Goal: Check status: Check status

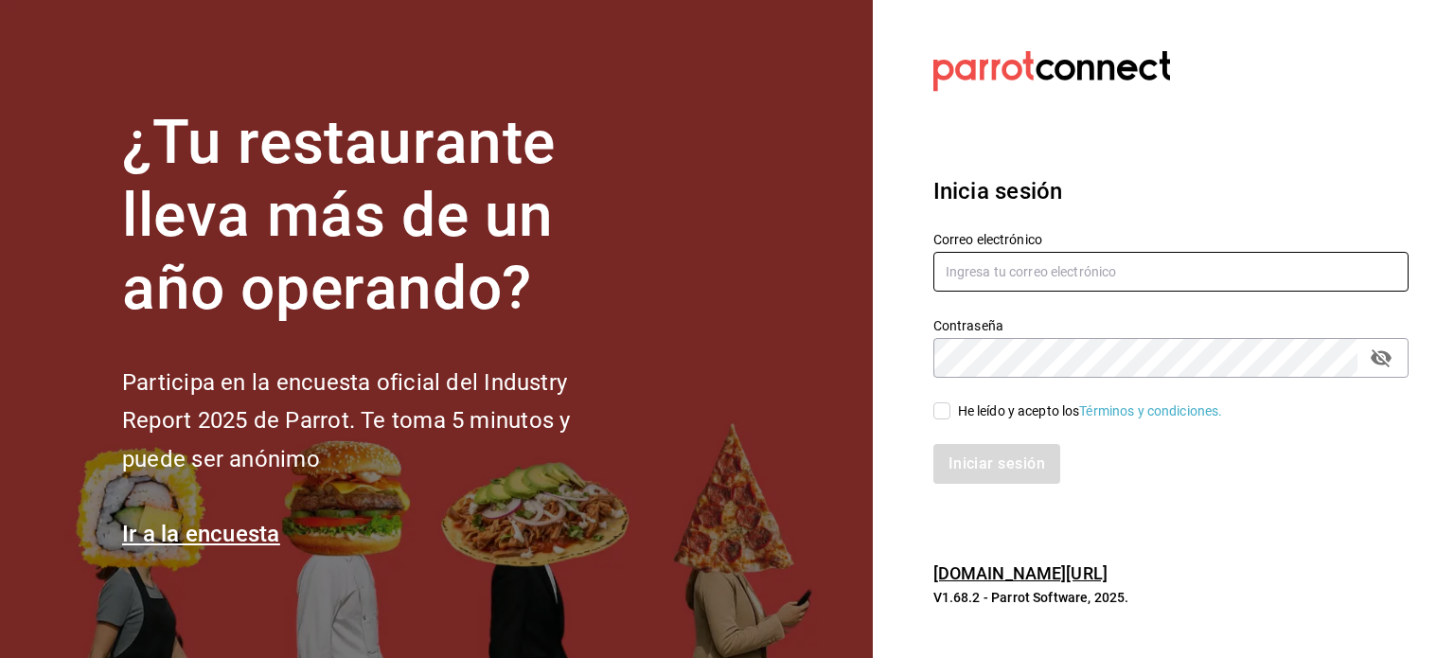
type input "ricardojvalen@gmail.com"
click at [940, 412] on input "He leído y acepto los Términos y condiciones." at bounding box center [942, 410] width 17 height 17
checkbox input "true"
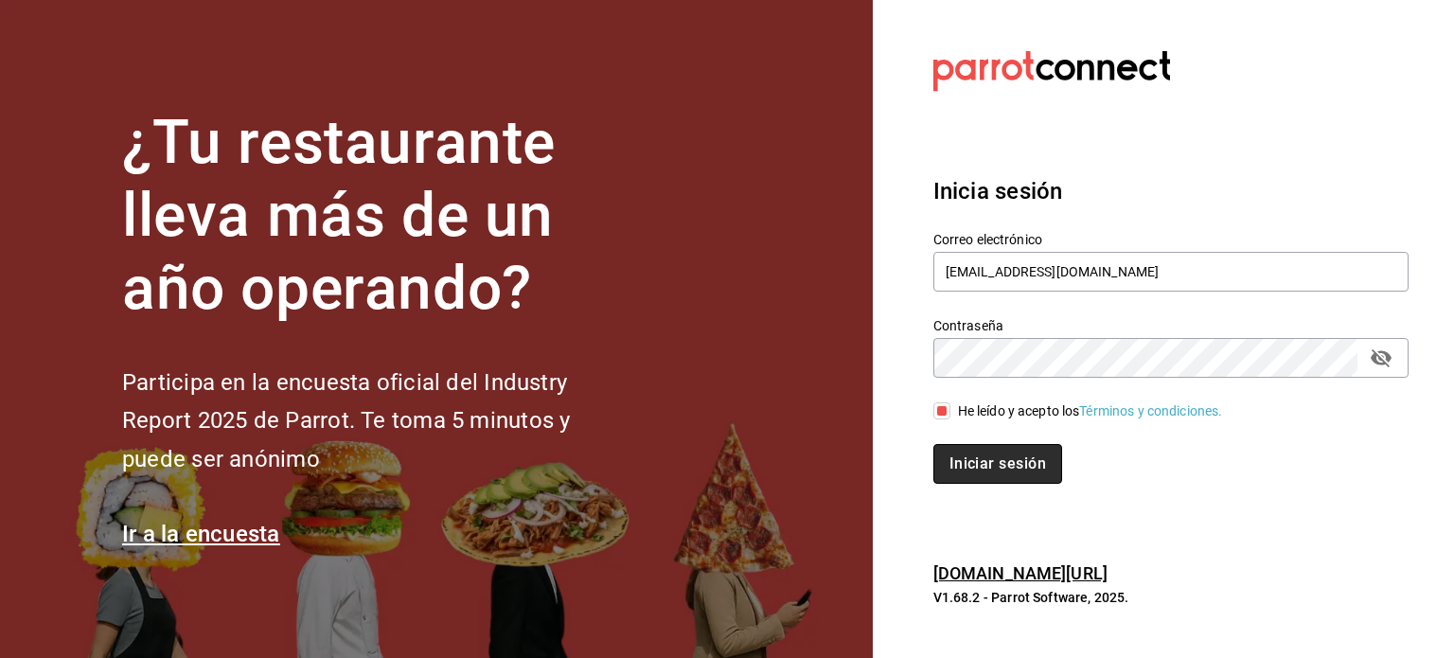
click at [1000, 463] on button "Iniciar sesión" at bounding box center [998, 464] width 129 height 40
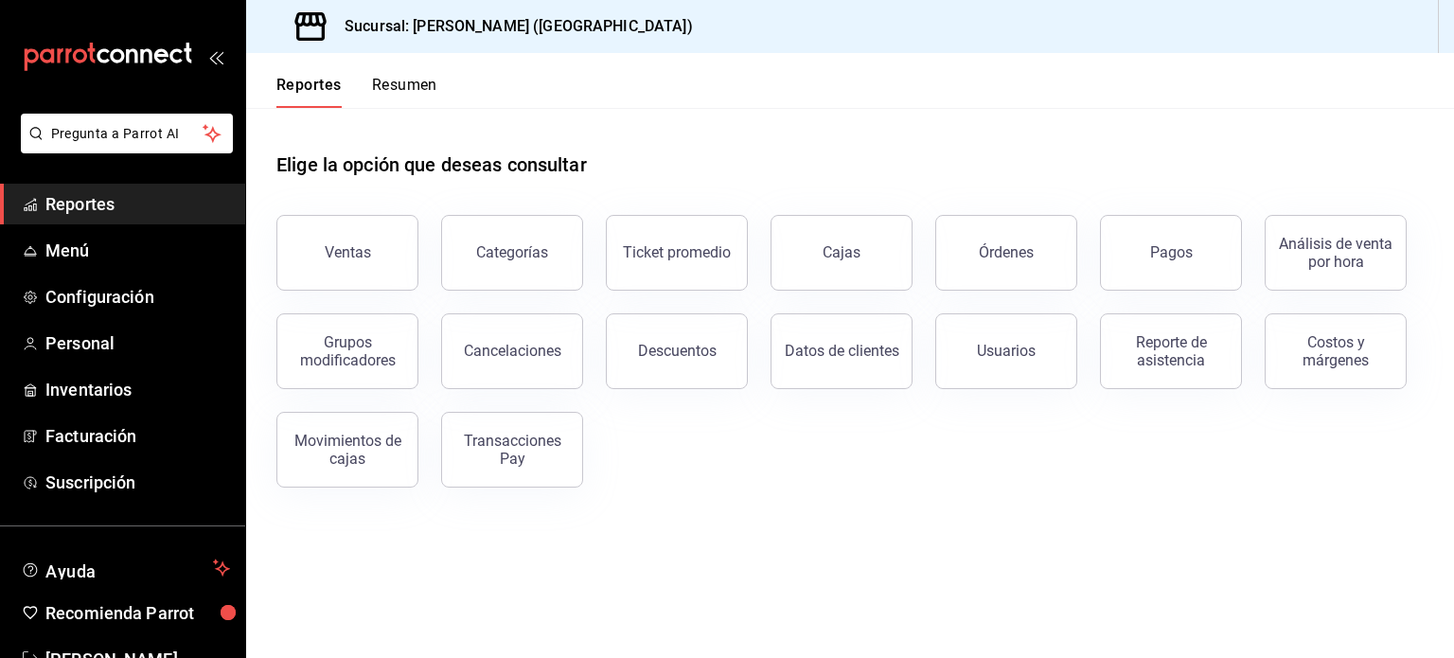
click at [759, 188] on div "Elige la opción que deseas consultar" at bounding box center [850, 150] width 1148 height 84
click at [534, 442] on div "Transacciones Pay" at bounding box center [512, 450] width 117 height 36
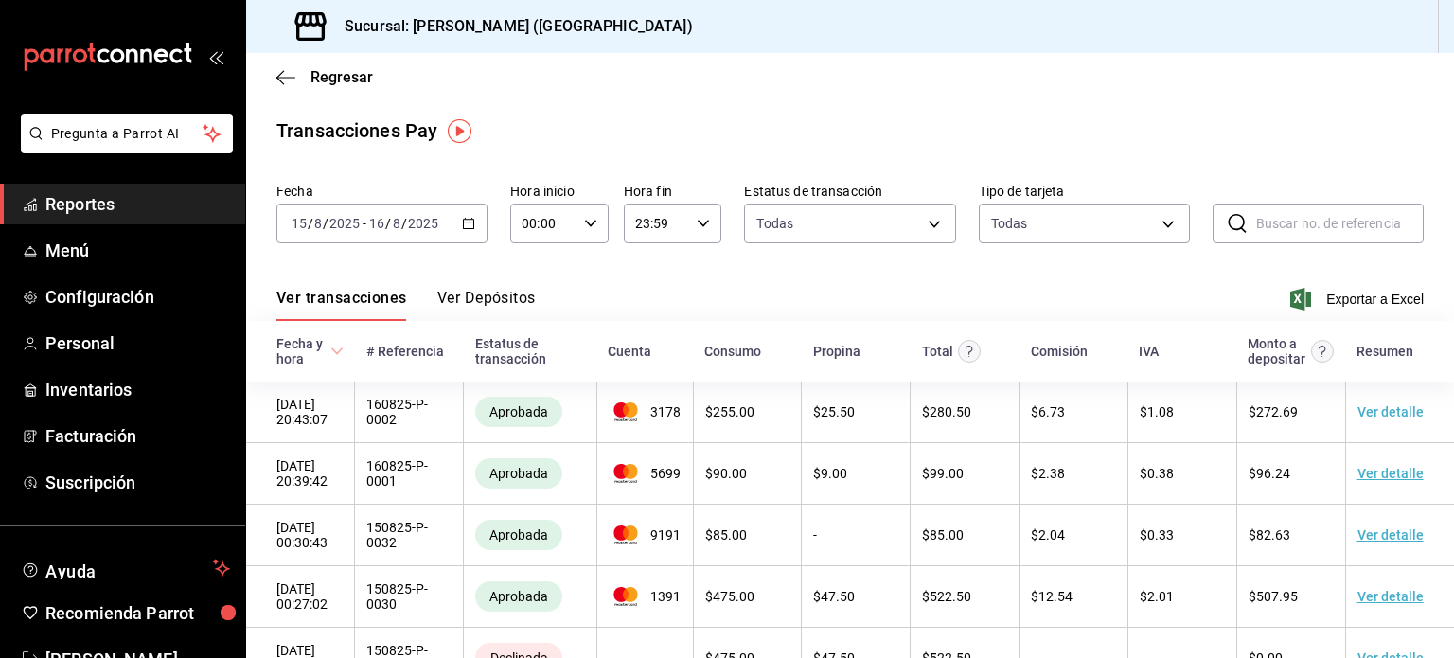
click at [466, 215] on div "[DATE] [DATE] - [DATE] [DATE]" at bounding box center [381, 224] width 211 height 40
click at [680, 283] on div "Ver transacciones Ver Depósitos Exportar a Excel" at bounding box center [850, 293] width 1148 height 55
click at [462, 230] on icon "button" at bounding box center [468, 223] width 13 height 13
click at [462, 226] on div "[DATE] [DATE] - [DATE] [DATE]" at bounding box center [381, 224] width 211 height 40
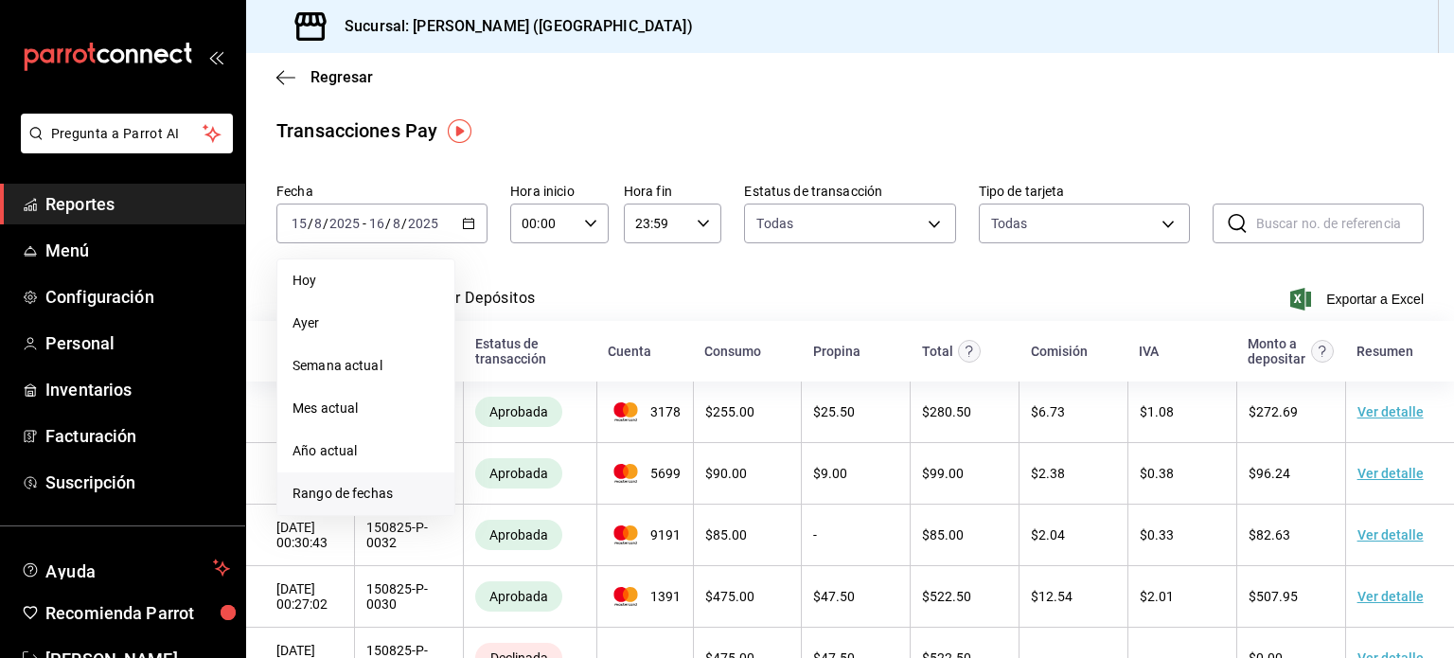
click at [356, 492] on span "Rango de fechas" at bounding box center [366, 494] width 147 height 20
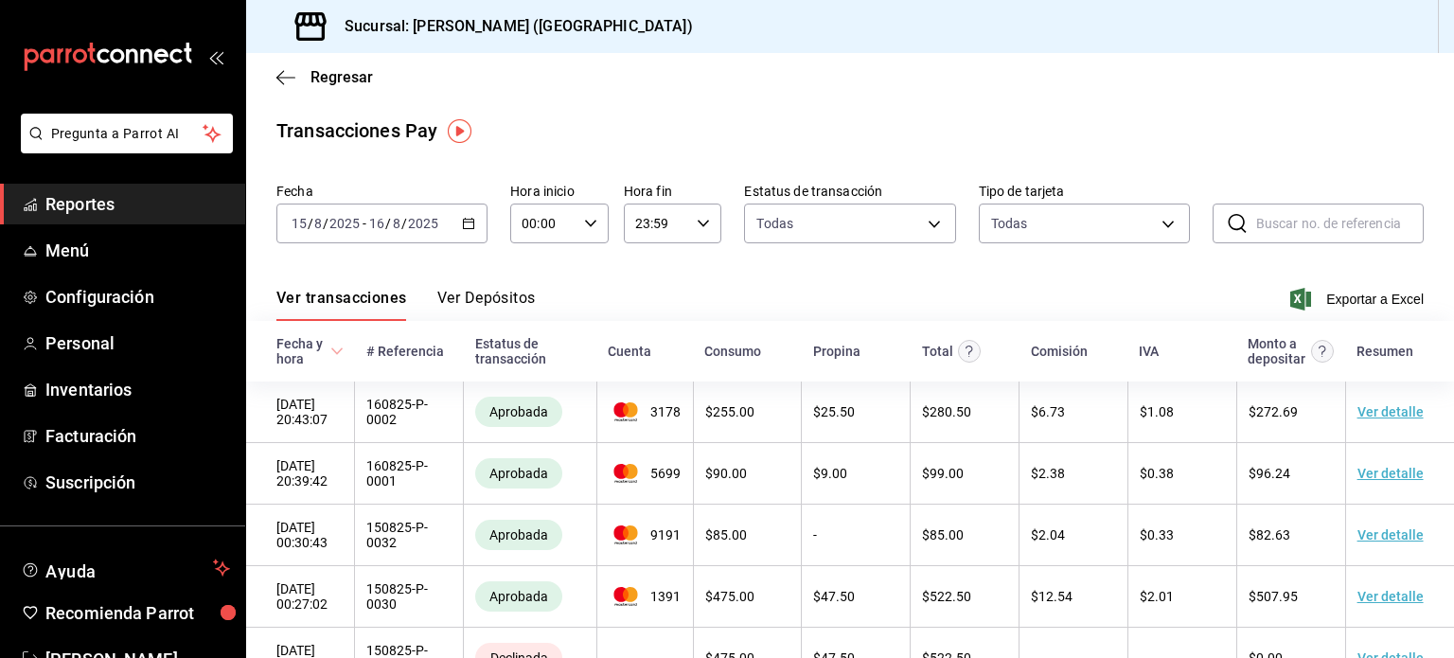
click at [810, 90] on div "Regresar" at bounding box center [850, 77] width 1208 height 48
click at [463, 227] on icon "button" at bounding box center [468, 223] width 13 height 13
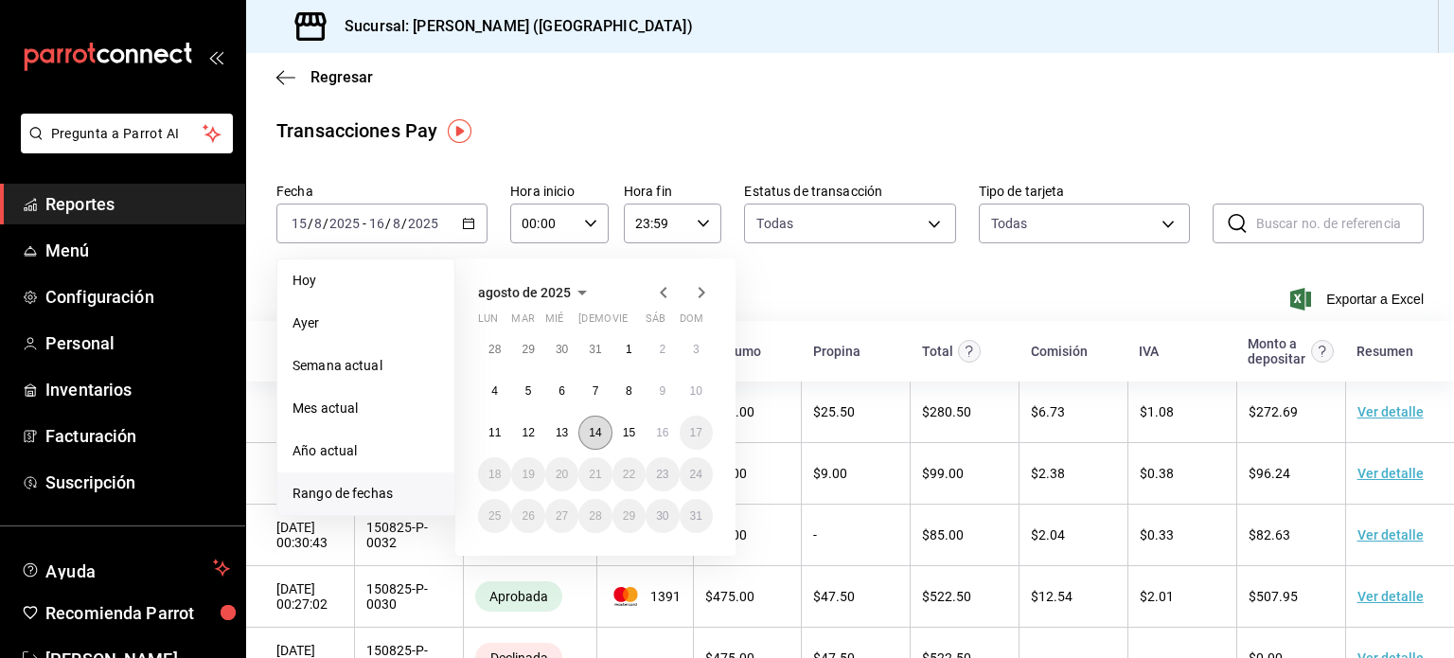
click at [599, 427] on abbr "14" at bounding box center [595, 432] width 12 height 13
click at [667, 431] on abbr "16" at bounding box center [662, 432] width 12 height 13
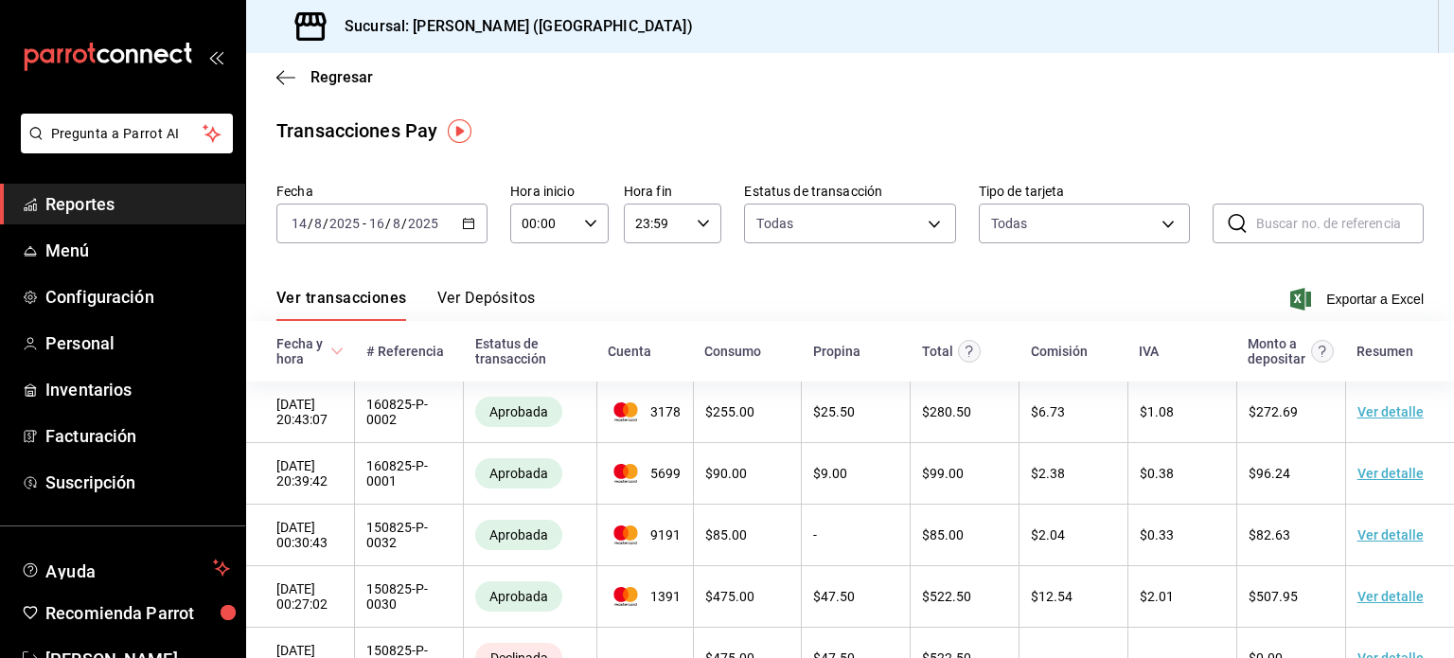
click at [584, 225] on icon "button" at bounding box center [590, 223] width 13 height 13
click at [538, 339] on span "22" at bounding box center [532, 332] width 18 height 15
type input "22:00"
click at [833, 282] on div at bounding box center [727, 329] width 1454 height 658
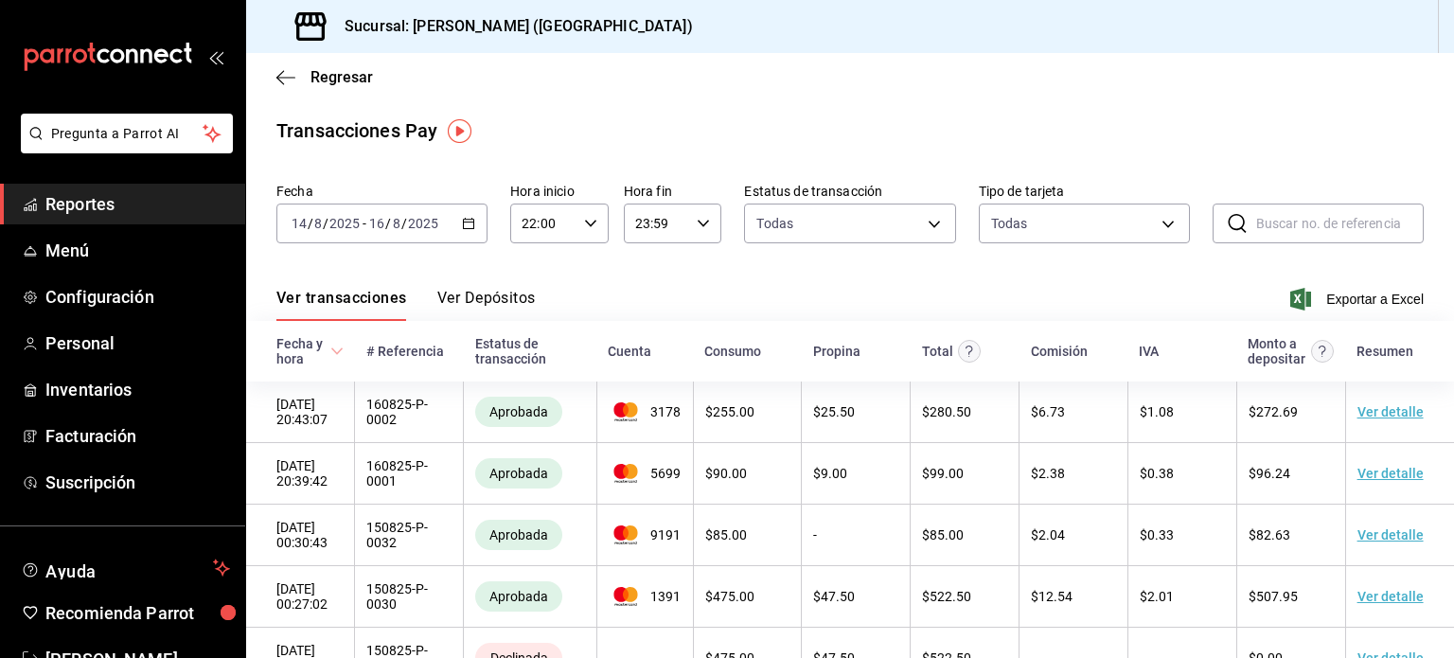
click at [481, 295] on button "Ver Depósitos" at bounding box center [486, 305] width 98 height 32
